Goal: Information Seeking & Learning: Learn about a topic

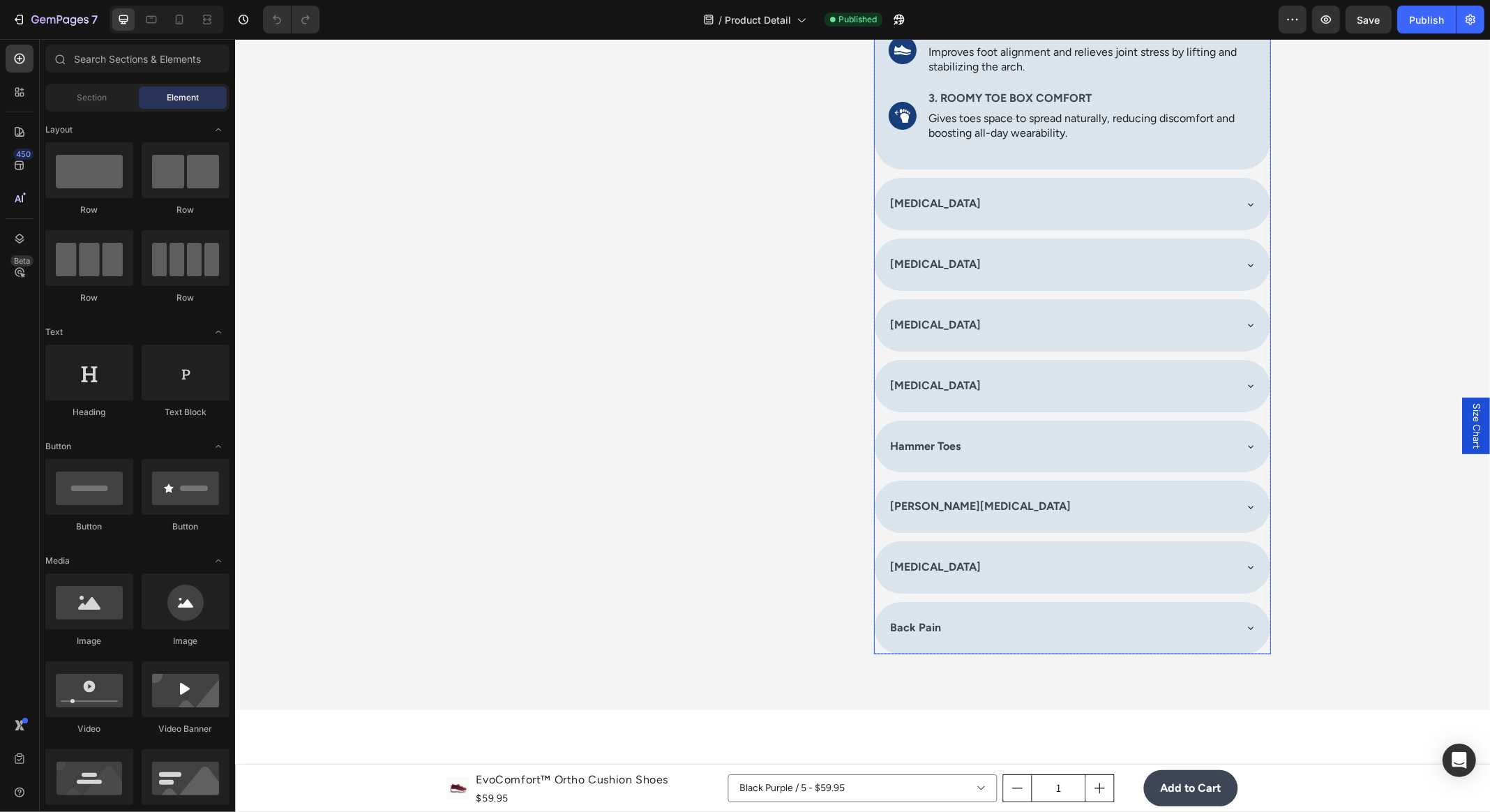
scroll to position [1584, 0]
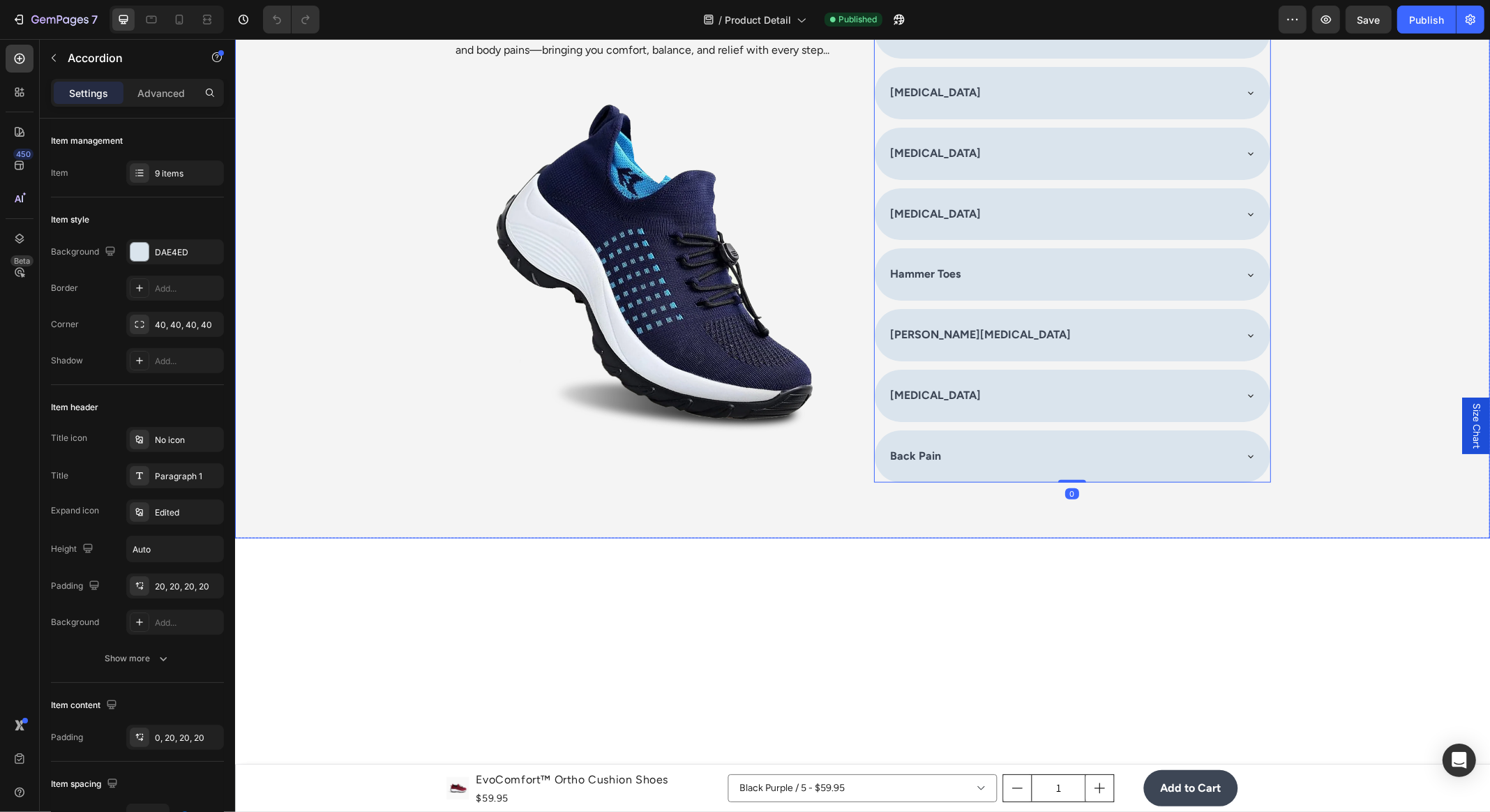
click at [1072, 295] on div "[MEDICAL_DATA] [MEDICAL_DATA] [GEOGRAPHIC_DATA] [MEDICAL_DATA] [MEDICAL_DATA] H…" at bounding box center [862, 214] width 836 height 648
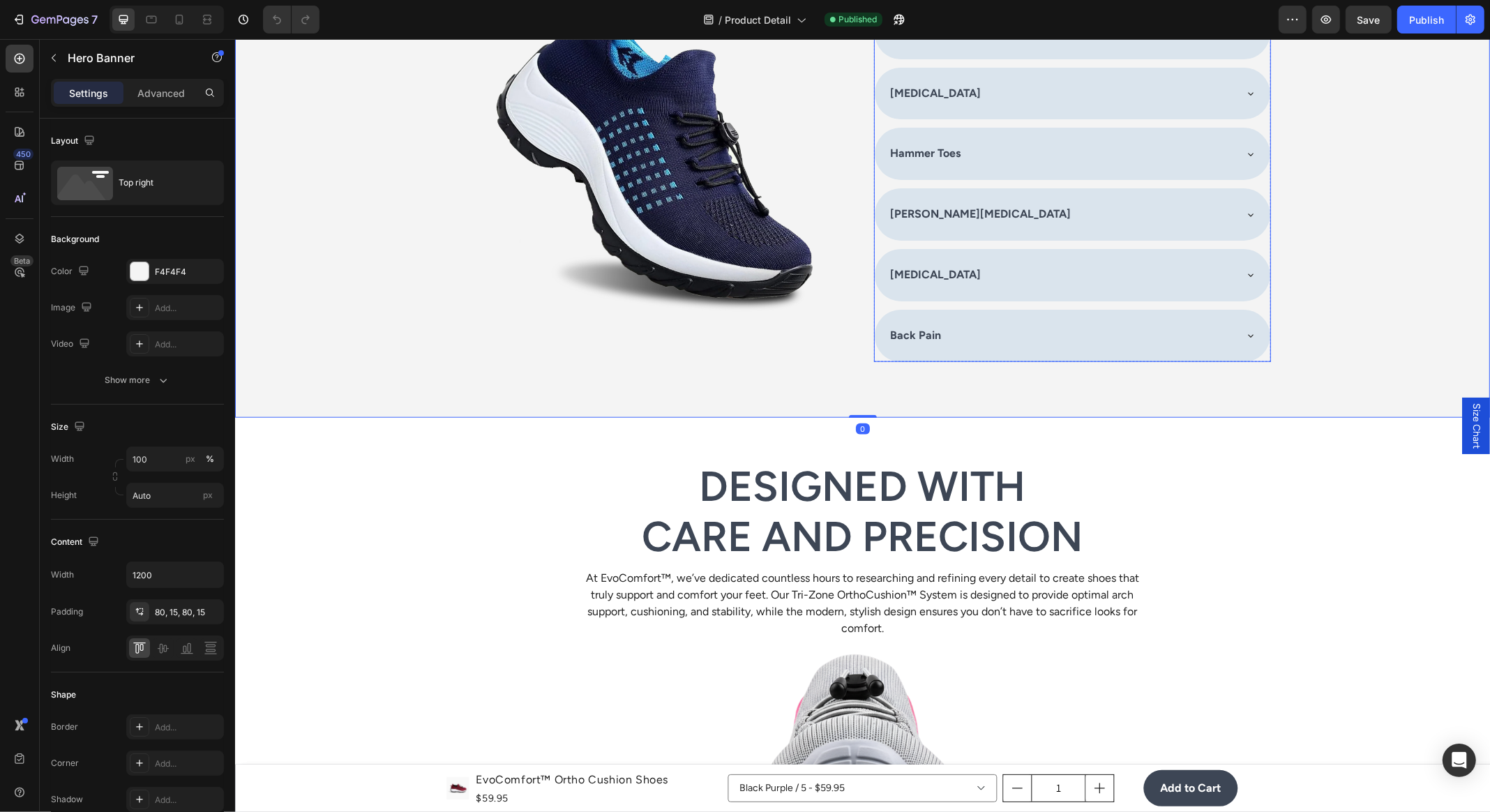
scroll to position [1709, 0]
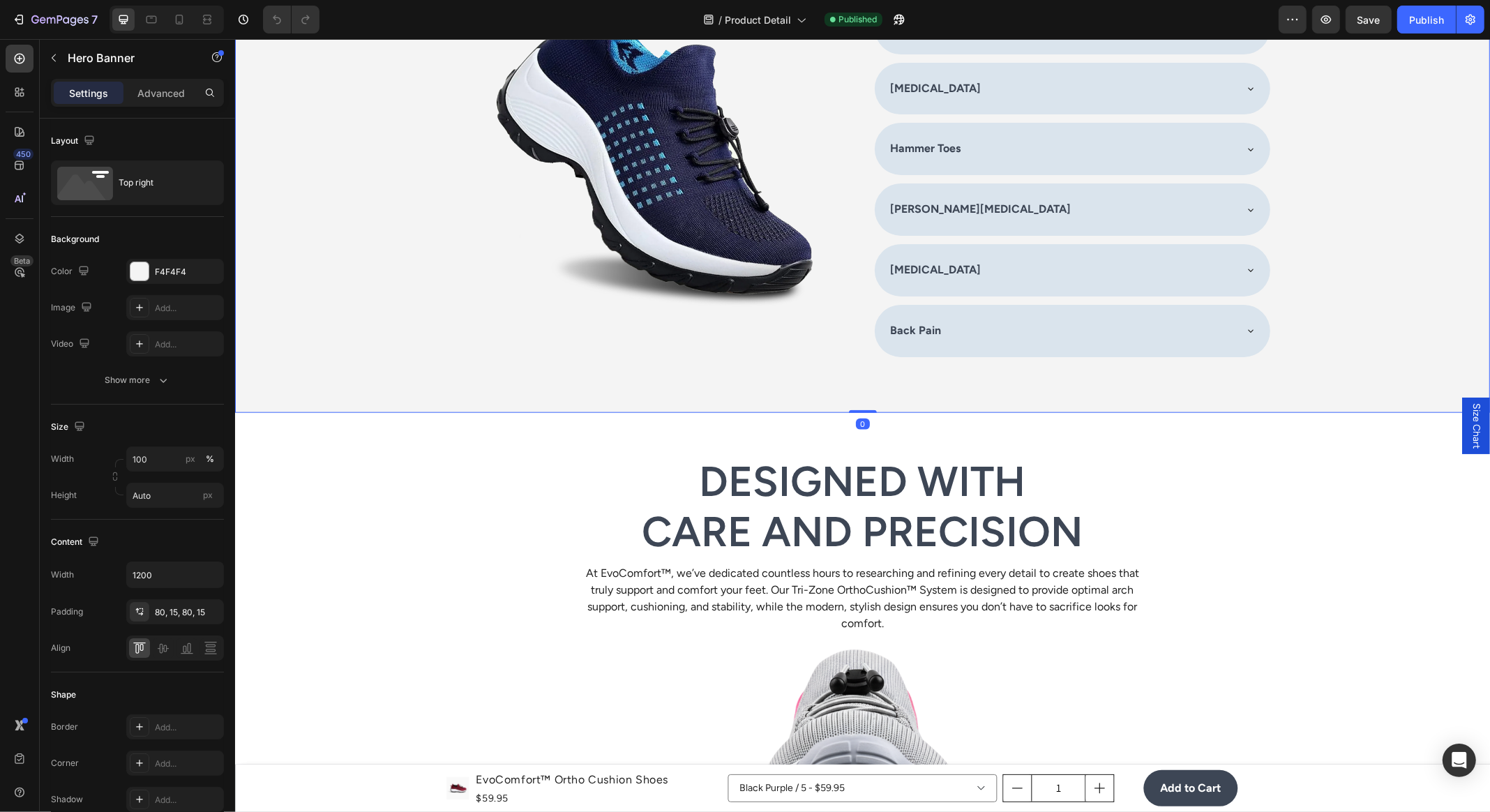
click at [854, 374] on div "[MEDICAL_DATA] [MEDICAL_DATA] [GEOGRAPHIC_DATA] [MEDICAL_DATA] [MEDICAL_DATA] H…" at bounding box center [862, 89] width 836 height 648
click at [862, 353] on div "[MEDICAL_DATA] [MEDICAL_DATA] [GEOGRAPHIC_DATA] [MEDICAL_DATA] [MEDICAL_DATA] H…" at bounding box center [862, 89] width 836 height 648
click at [833, 340] on img at bounding box center [652, 141] width 397 height 397
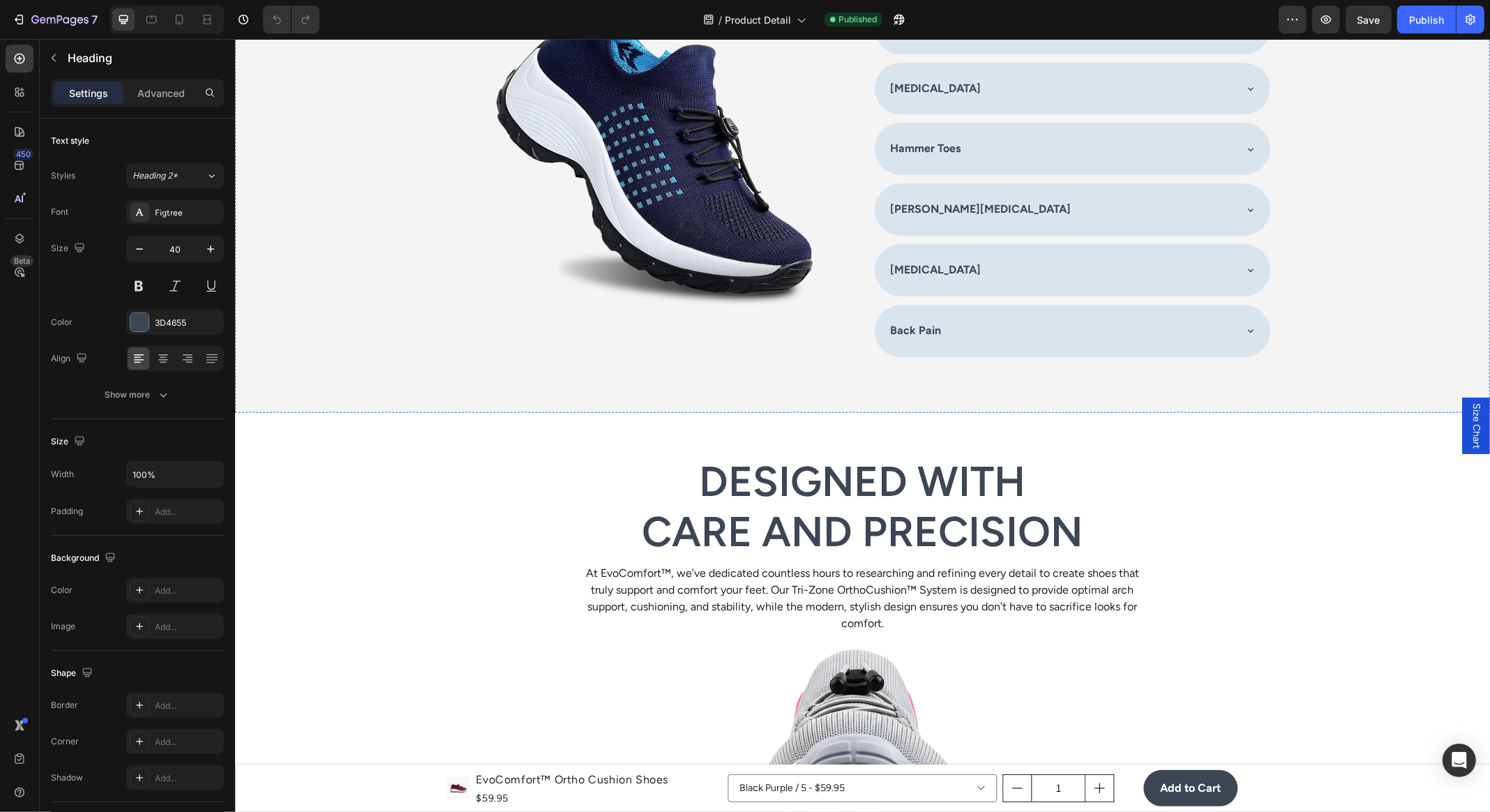
click at [865, 286] on div "[MEDICAL_DATA] [MEDICAL_DATA] [GEOGRAPHIC_DATA] [MEDICAL_DATA] [MEDICAL_DATA] H…" at bounding box center [862, 89] width 836 height 648
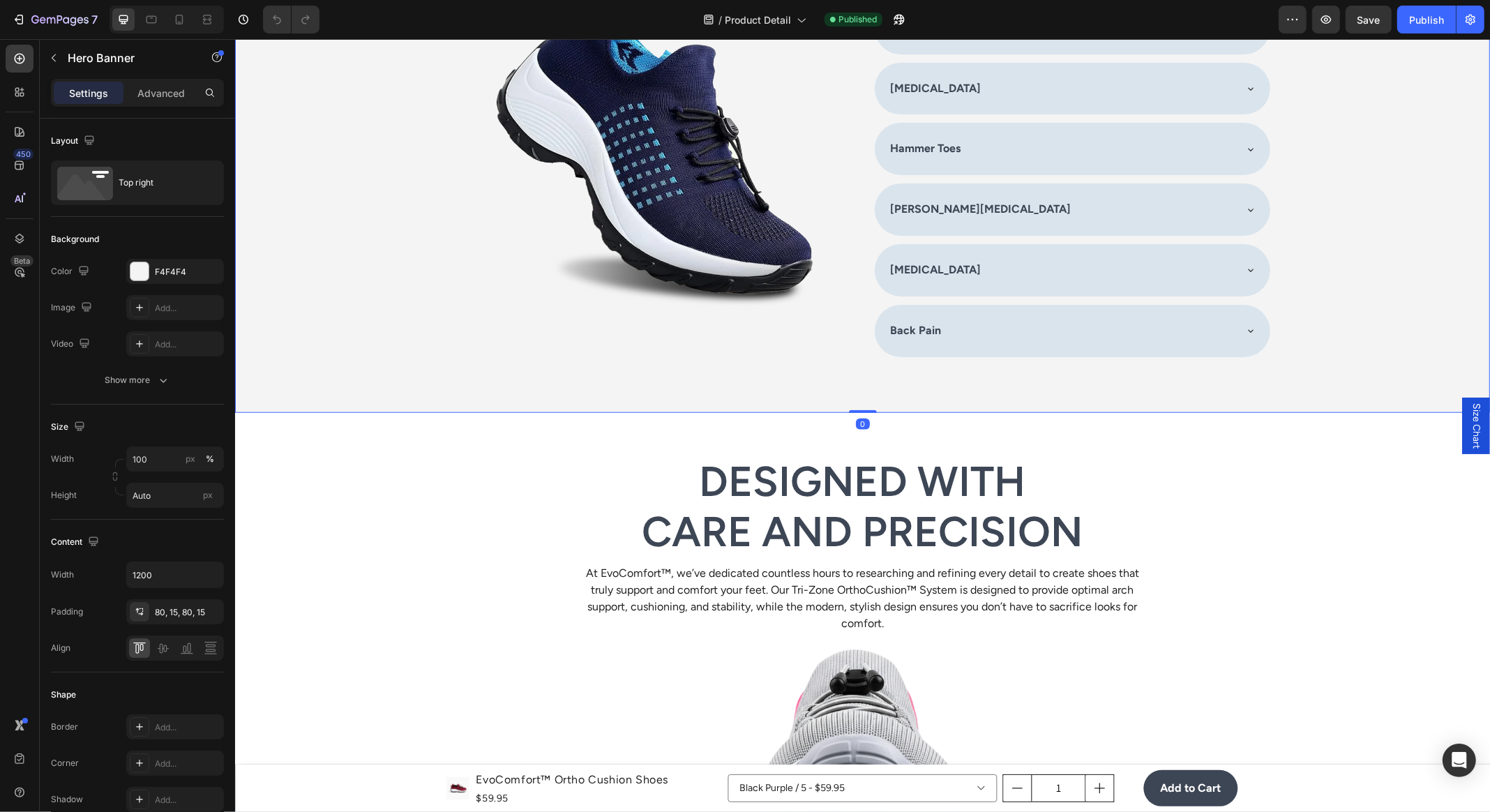
click at [871, 263] on div "[MEDICAL_DATA] [MEDICAL_DATA] [GEOGRAPHIC_DATA] [MEDICAL_DATA] [MEDICAL_DATA] H…" at bounding box center [862, 89] width 836 height 648
click at [873, 254] on div "[MEDICAL_DATA] [MEDICAL_DATA] [GEOGRAPHIC_DATA] [MEDICAL_DATA] [MEDICAL_DATA] H…" at bounding box center [1071, 88] width 397 height 536
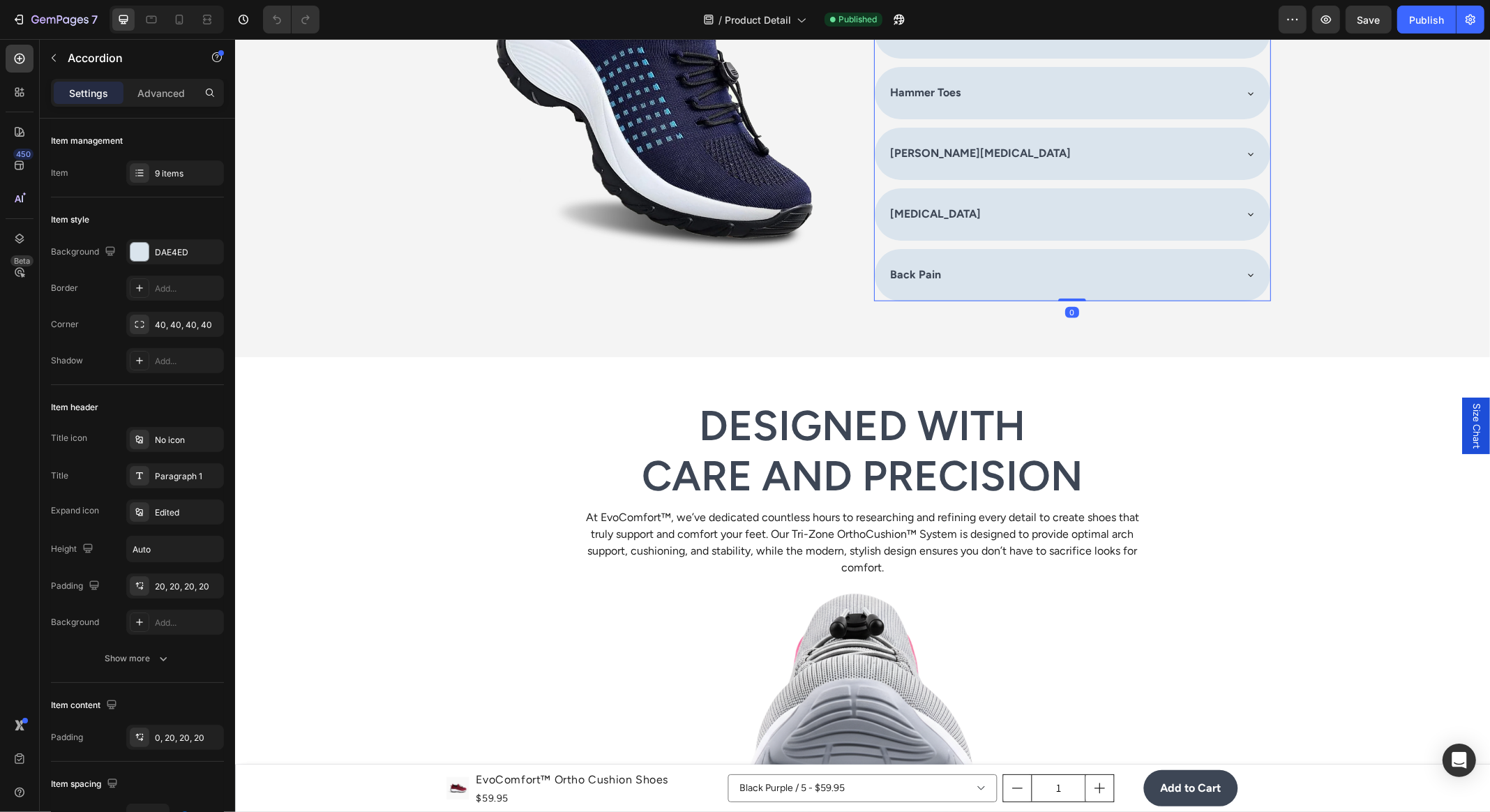
scroll to position [1869, 0]
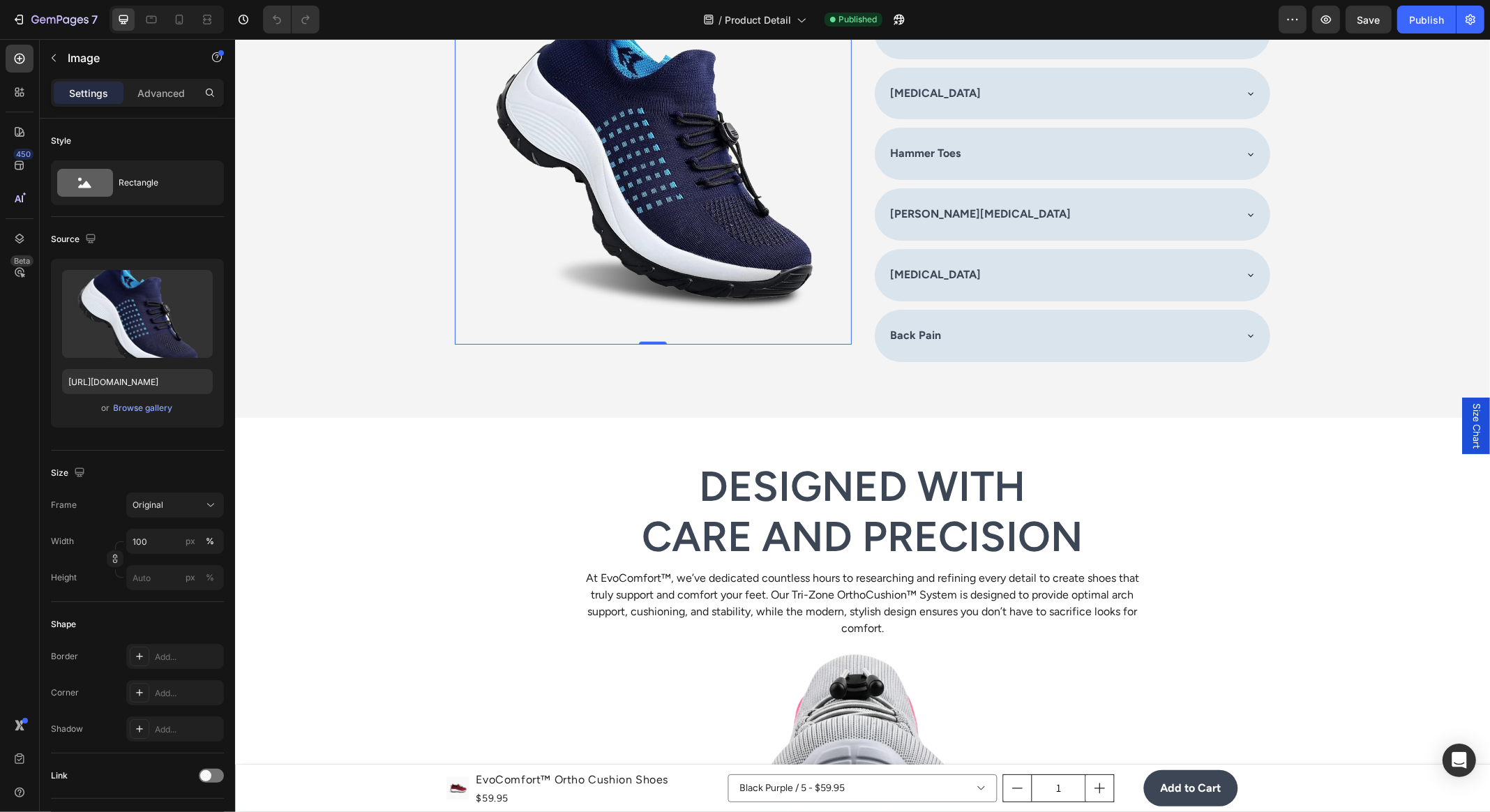
scroll to position [1686, 0]
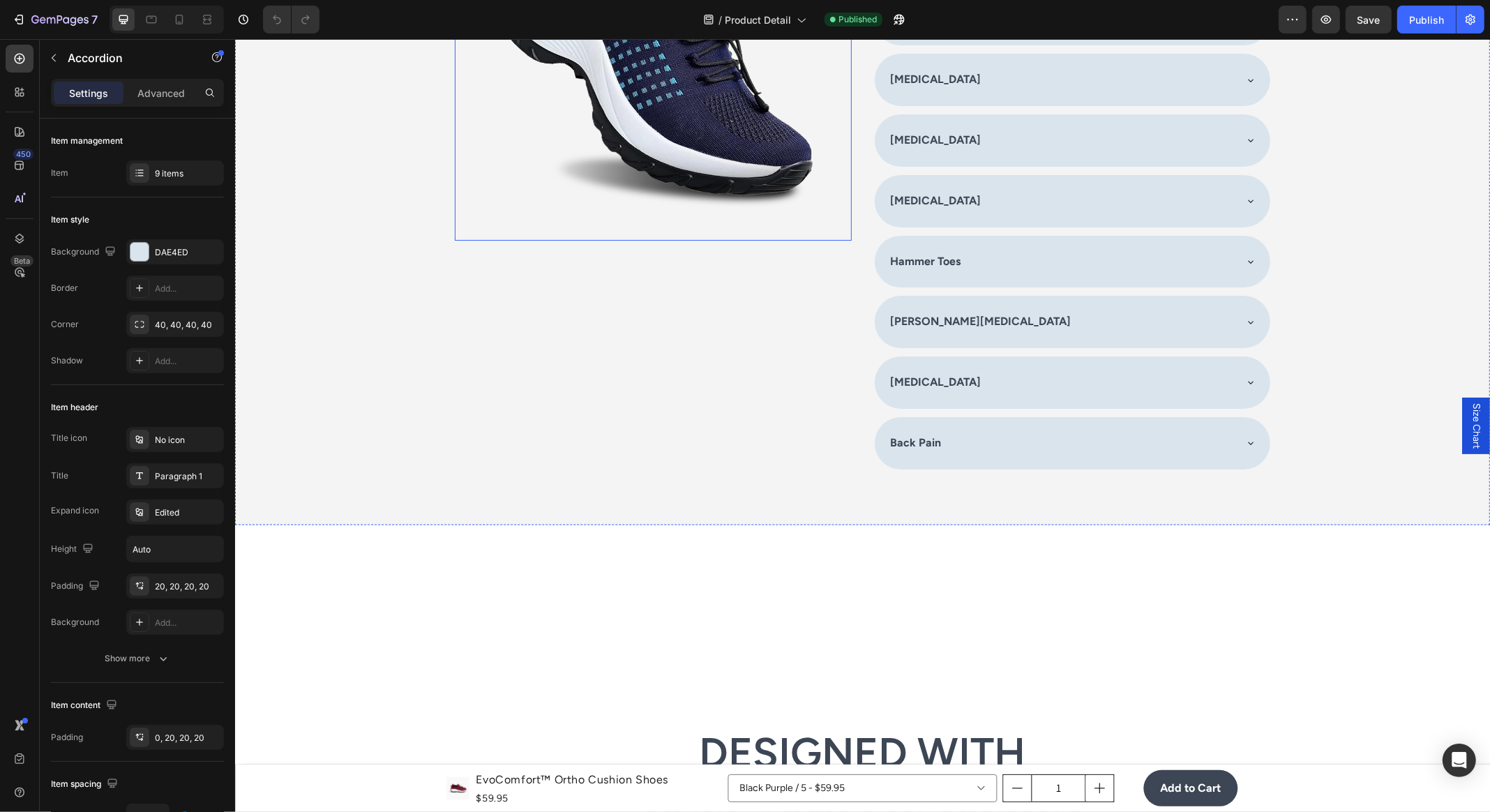
scroll to position [1741, 0]
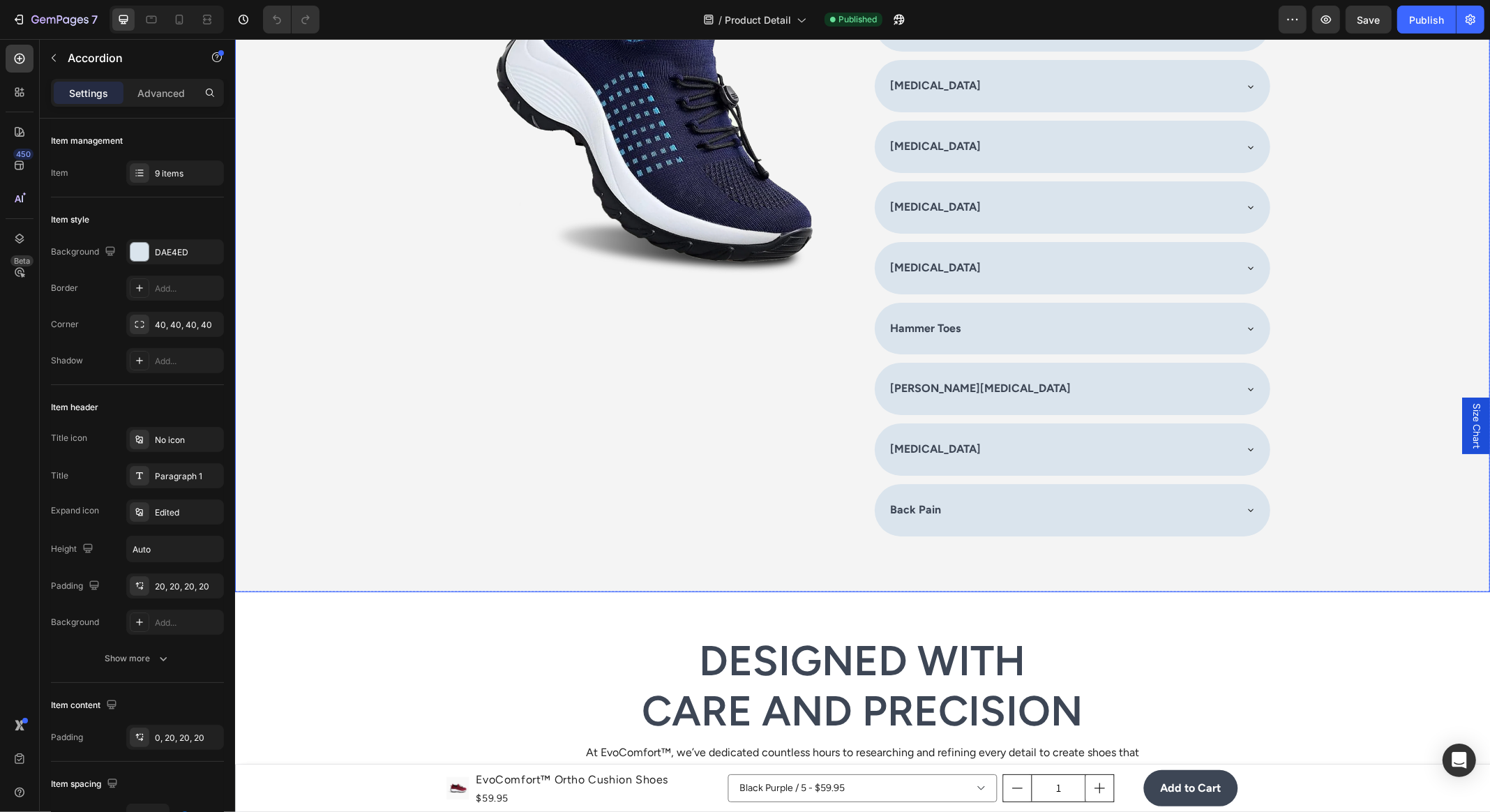
click at [349, 225] on div "Background Image" at bounding box center [862, 161] width 1255 height 859
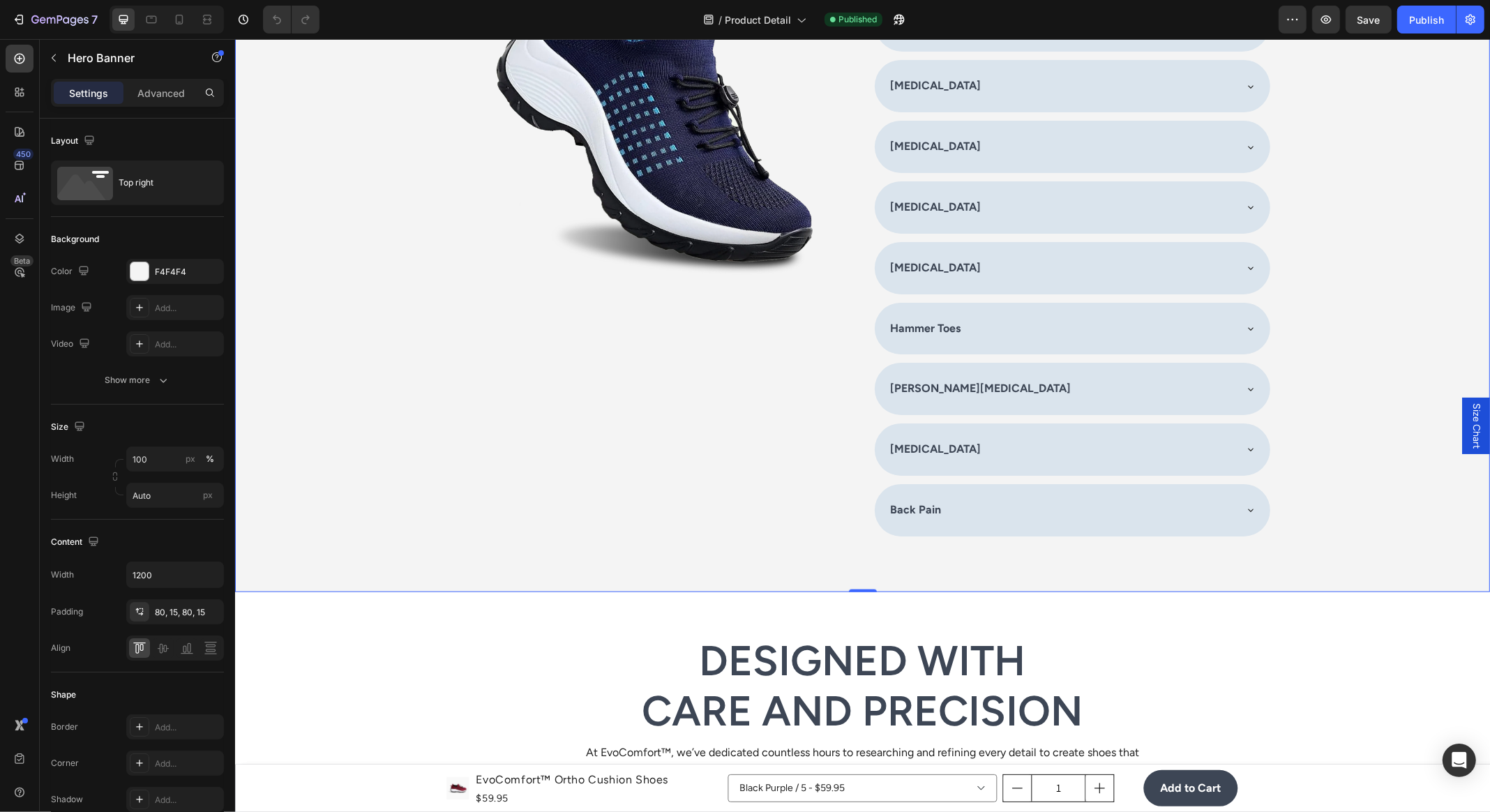
click at [435, 133] on div "Background Image" at bounding box center [862, 161] width 1255 height 859
